Goal: Check status: Check status

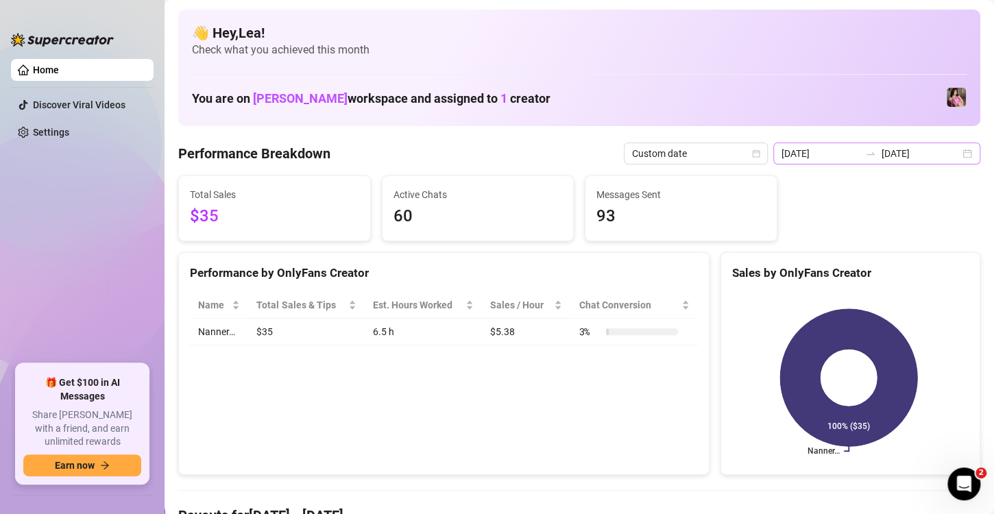
click at [955, 156] on div "2025-09-14 2025-09-14" at bounding box center [876, 154] width 207 height 22
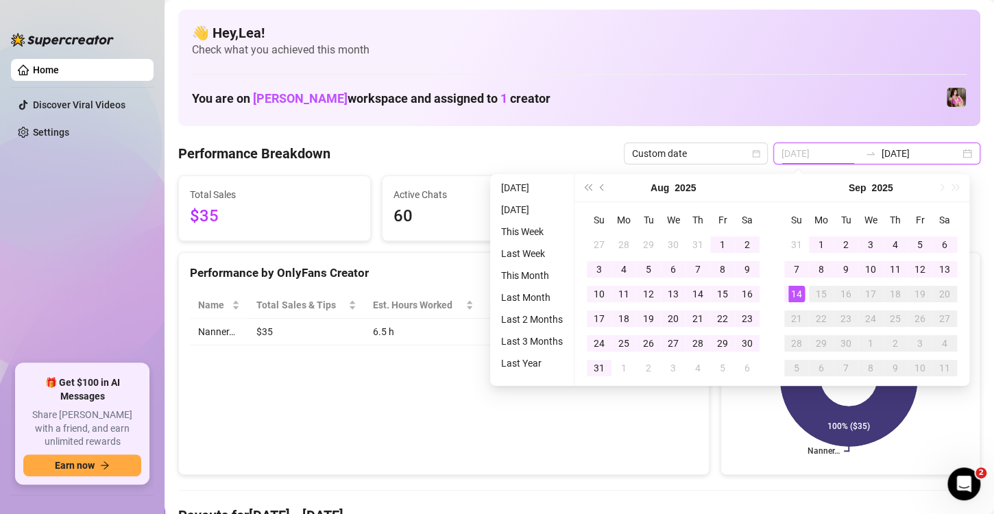
type input "[DATE]"
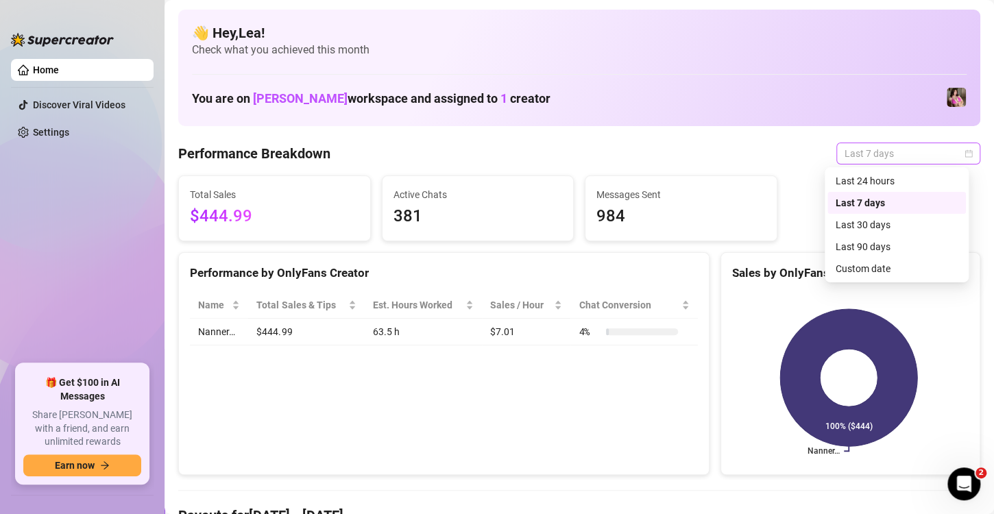
click at [961, 145] on div "Last 7 days" at bounding box center [908, 154] width 144 height 22
click at [847, 264] on div "Custom date" at bounding box center [897, 268] width 122 height 15
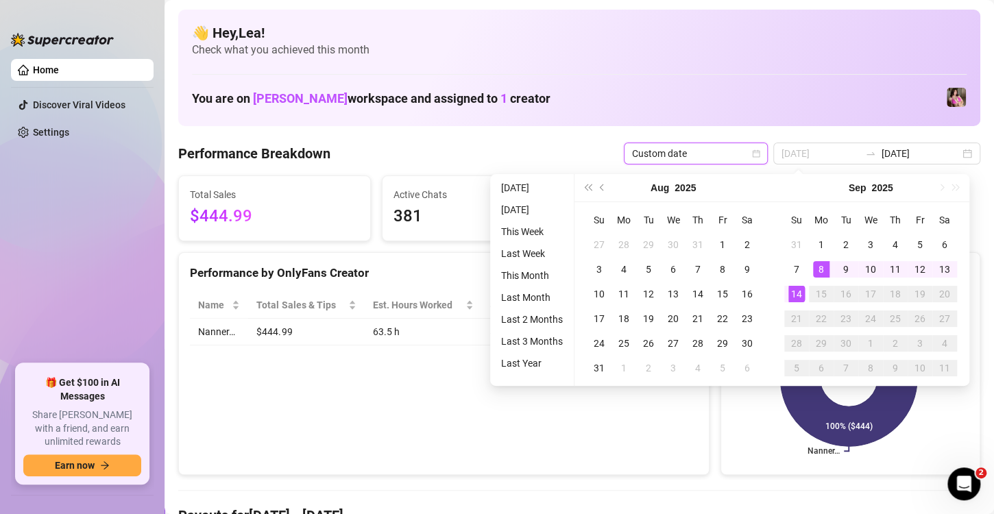
type input "[DATE]"
click at [794, 291] on div "14" at bounding box center [796, 294] width 16 height 16
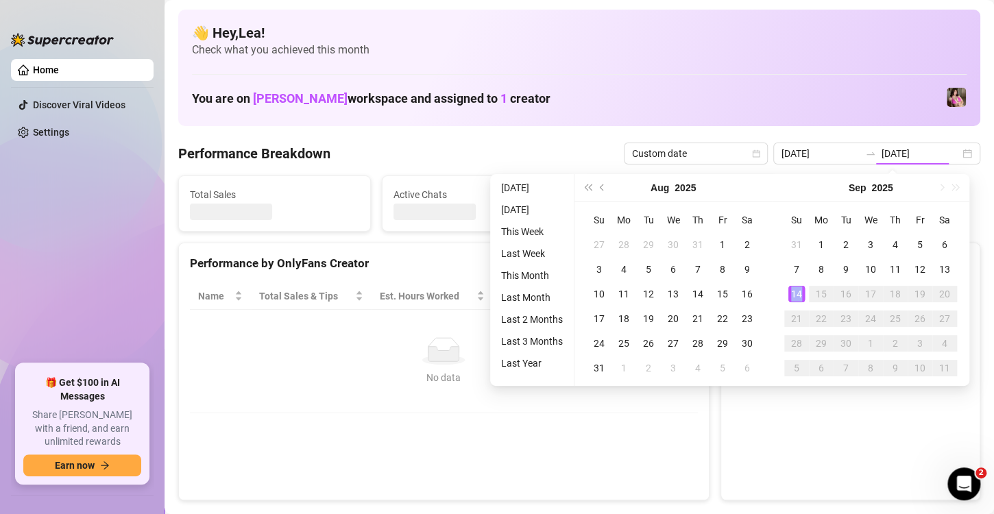
type input "[DATE]"
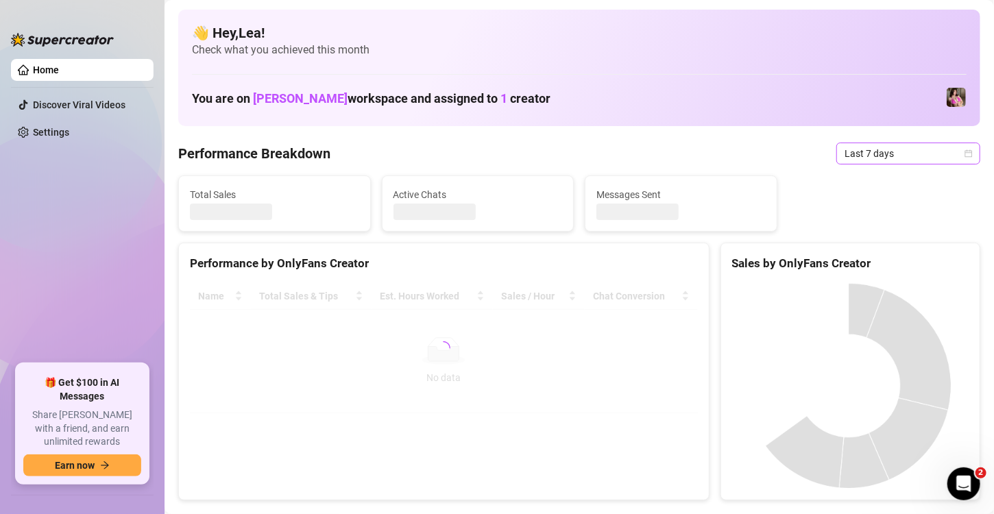
click at [965, 152] on icon "calendar" at bounding box center [969, 153] width 8 height 8
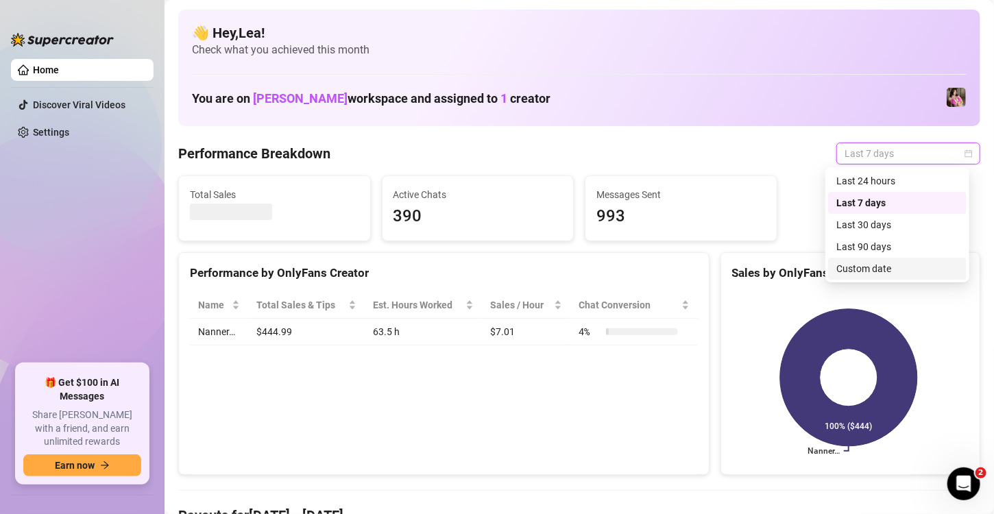
click at [882, 269] on div "Custom date" at bounding box center [897, 268] width 122 height 15
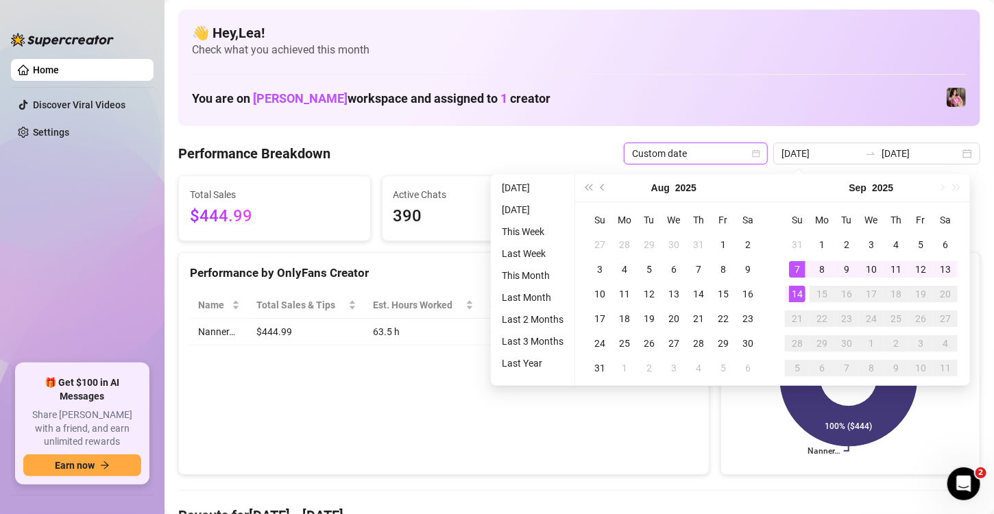
type input "[DATE]"
click at [802, 302] on td "14" at bounding box center [797, 294] width 25 height 25
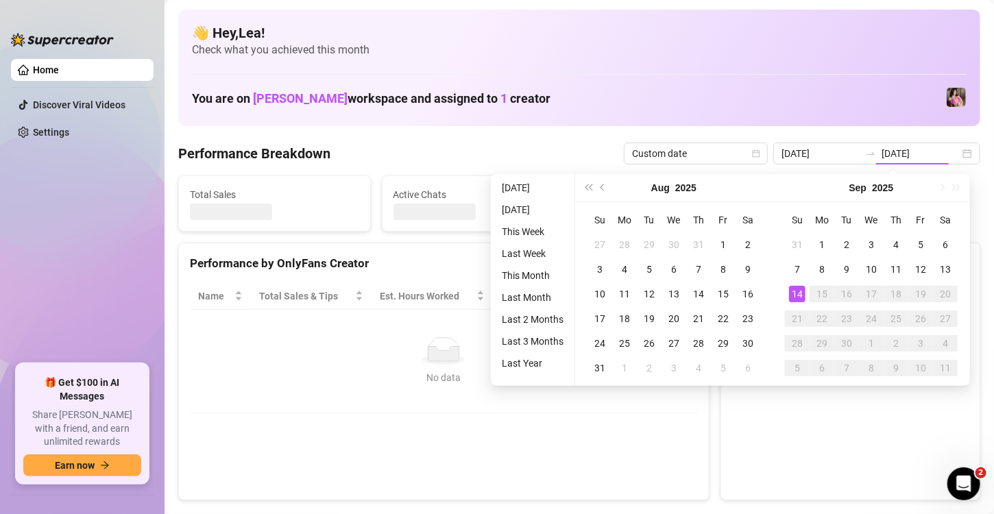
type input "[DATE]"
